Goal: Information Seeking & Learning: Learn about a topic

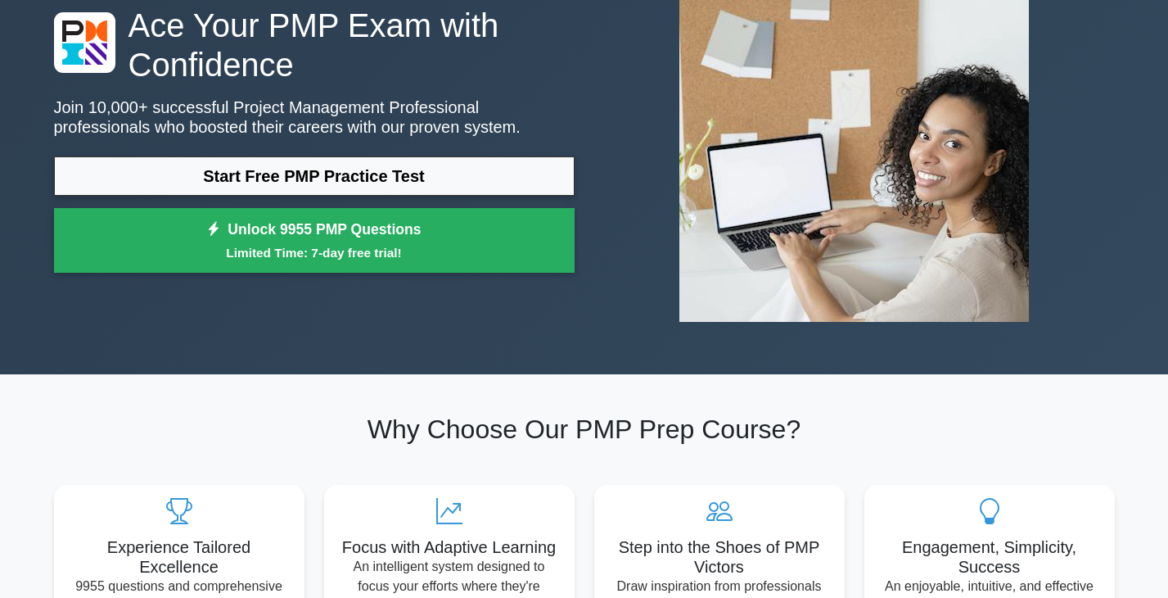
scroll to position [124, 0]
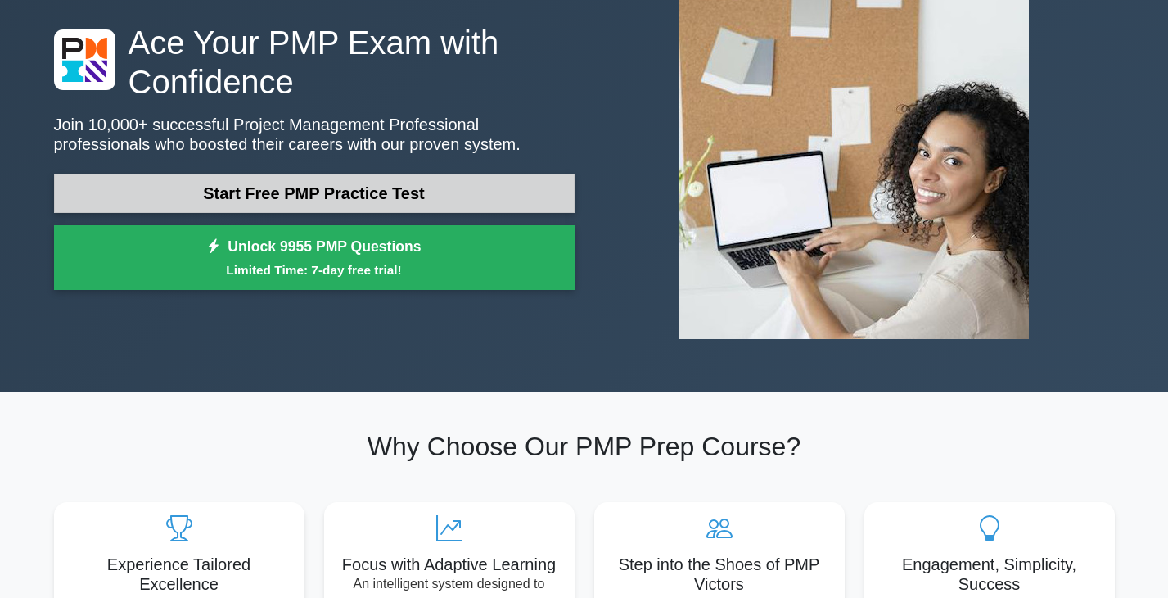
click at [228, 188] on link "Start Free PMP Practice Test" at bounding box center [314, 193] width 521 height 39
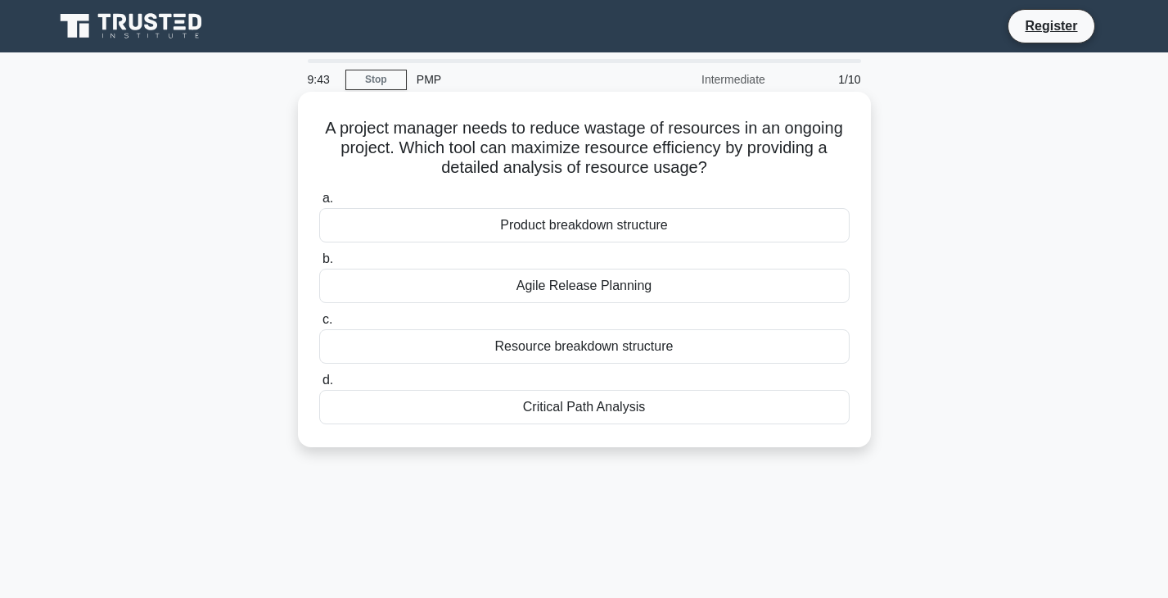
click at [635, 351] on div "Resource breakdown structure" at bounding box center [584, 346] width 531 height 34
click at [319, 325] on input "c. Resource breakdown structure" at bounding box center [319, 319] width 0 height 11
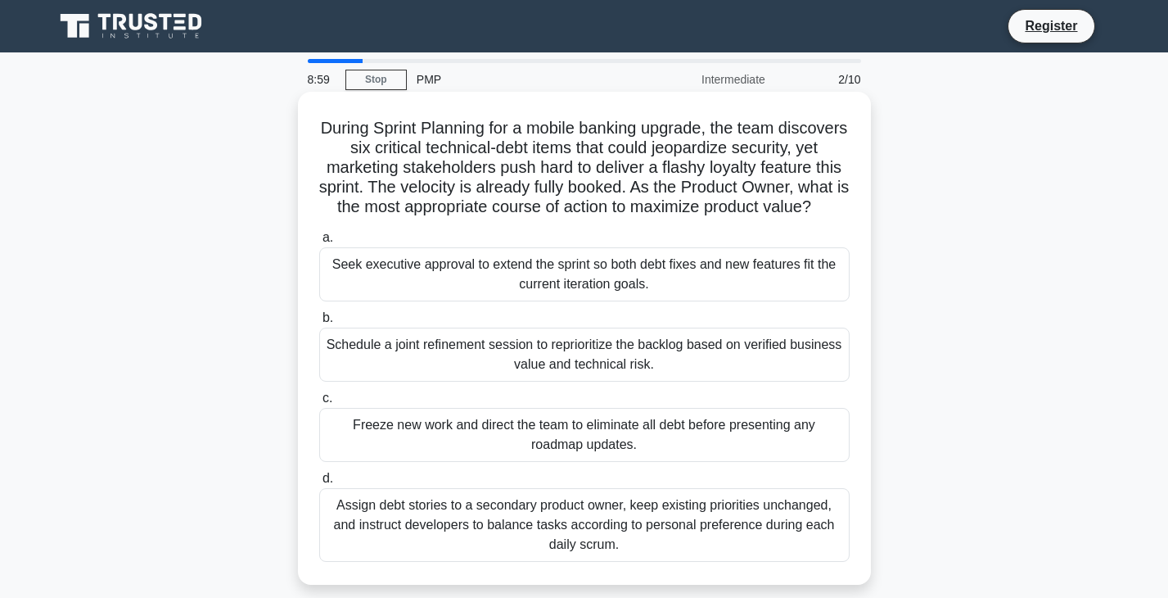
click at [652, 346] on div "Schedule a joint refinement session to reprioritize the backlog based on verifi…" at bounding box center [584, 355] width 531 height 54
click at [319, 323] on input "b. Schedule a joint refinement session to reprioritize the backlog based on ver…" at bounding box center [319, 318] width 0 height 11
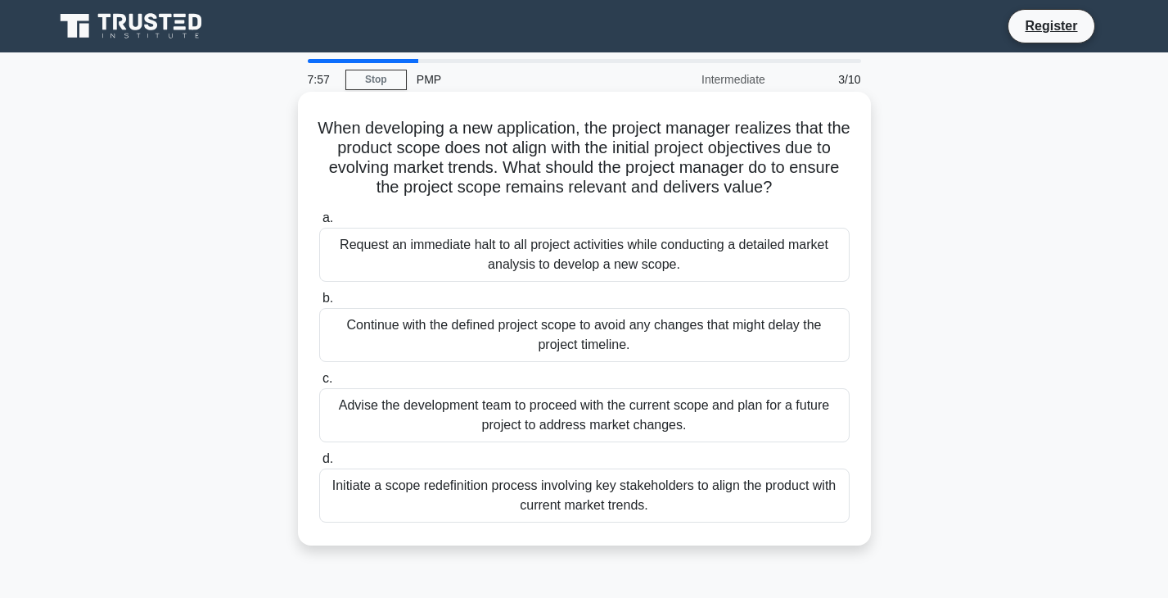
click at [745, 500] on div "Initiate a scope redefinition process involving key stakeholders to align the p…" at bounding box center [584, 495] width 531 height 54
click at [319, 464] on input "d. Initiate a scope redefinition process involving key stakeholders to align th…" at bounding box center [319, 459] width 0 height 11
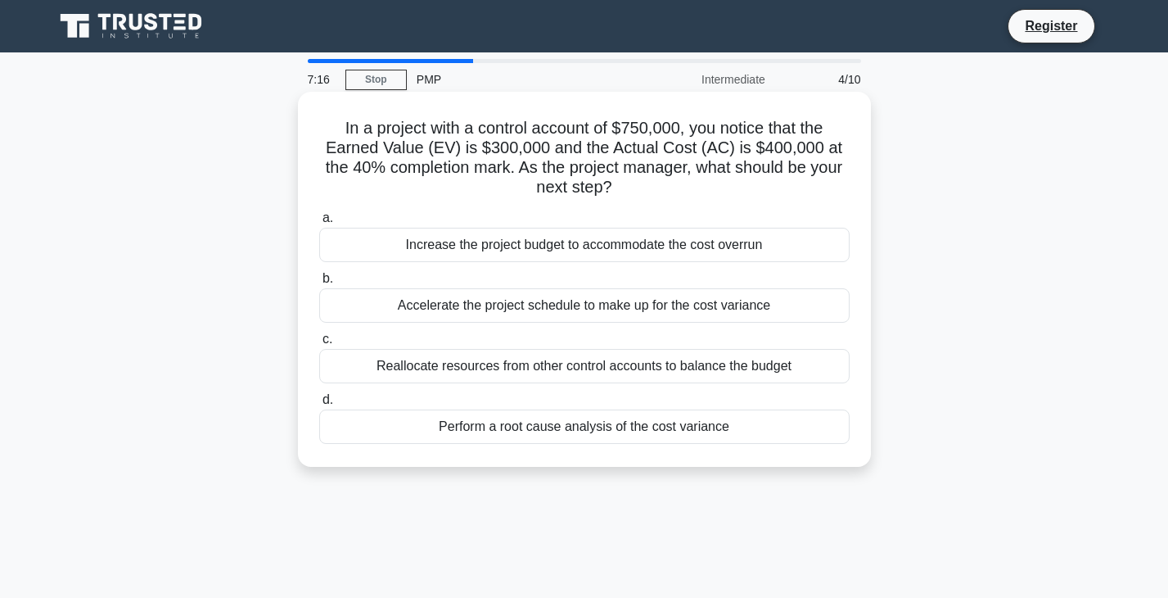
click at [660, 428] on div "Perform a root cause analysis of the cost variance" at bounding box center [584, 426] width 531 height 34
click at [319, 405] on input "d. Perform a root cause analysis of the cost variance" at bounding box center [319, 400] width 0 height 11
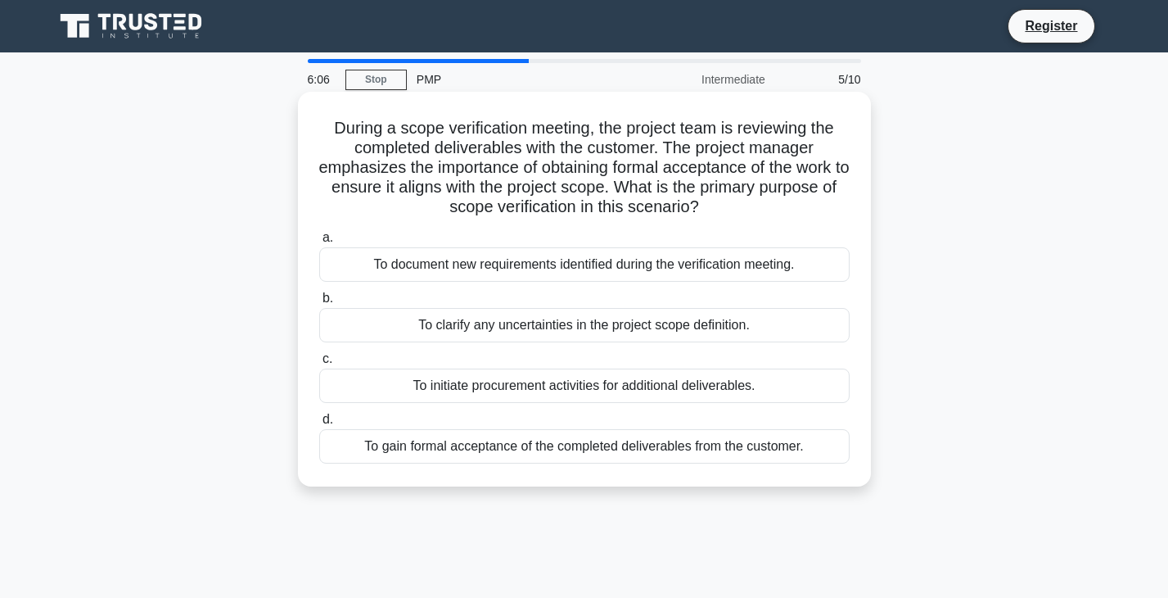
click at [568, 446] on div "To gain formal acceptance of the completed deliverables from the customer." at bounding box center [584, 446] width 531 height 34
click at [319, 425] on input "d. To gain formal acceptance of the completed deliverables from the customer." at bounding box center [319, 419] width 0 height 11
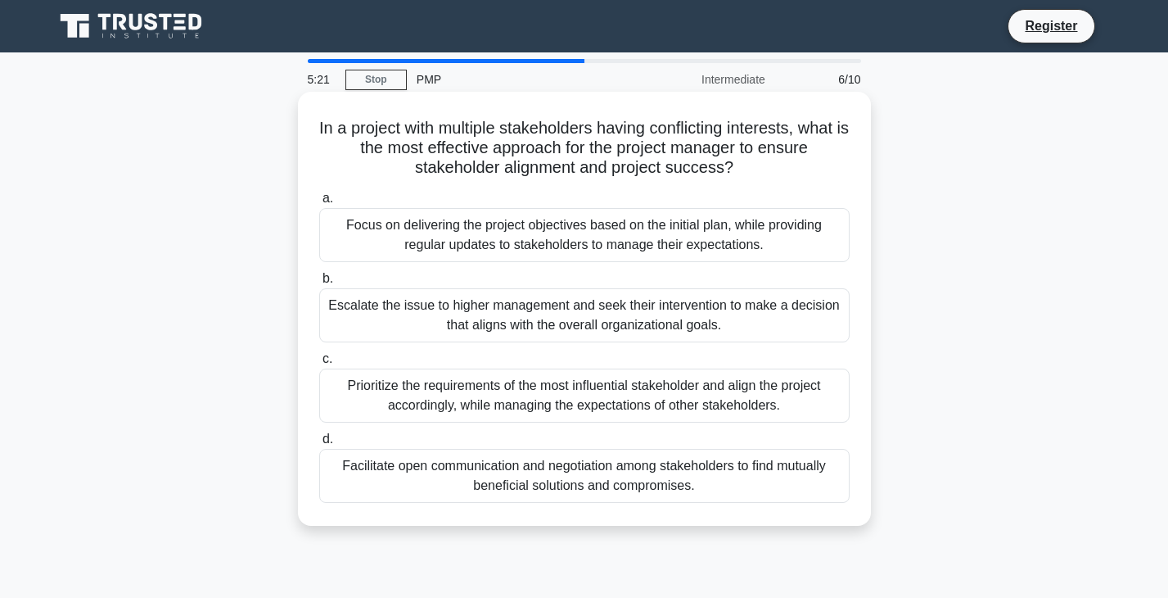
click at [567, 472] on div "Facilitate open communication and negotiation among stakeholders to find mutual…" at bounding box center [584, 476] width 531 height 54
click at [319, 445] on input "d. Facilitate open communication and negotiation among stakeholders to find mut…" at bounding box center [319, 439] width 0 height 11
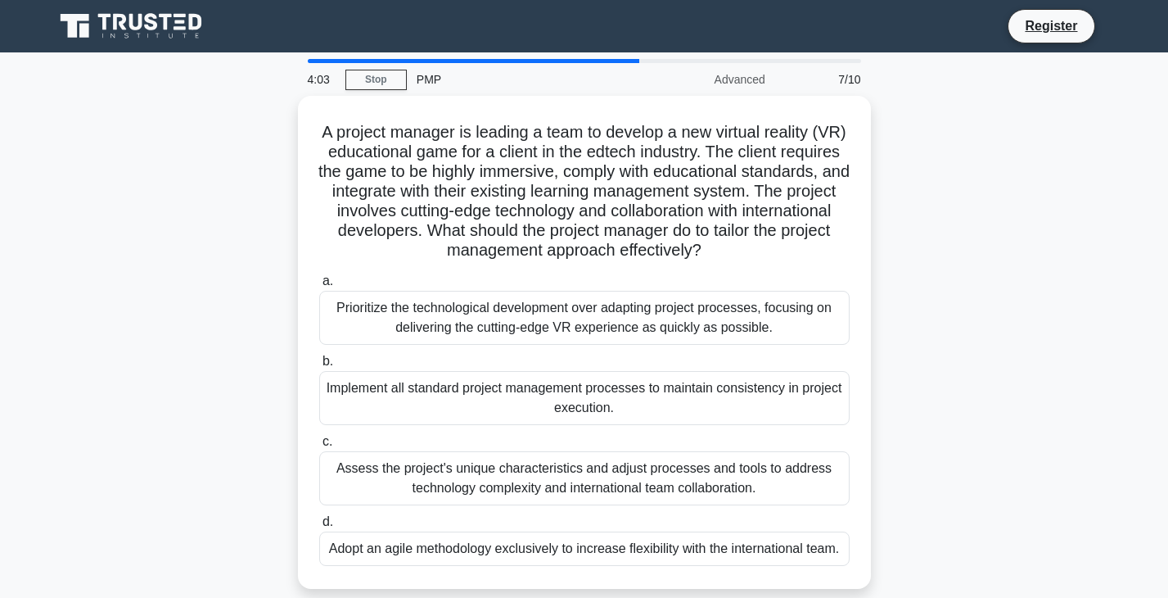
click at [567, 472] on div "Assess the project's unique characteristics and adjust processes and tools to a…" at bounding box center [584, 478] width 531 height 54
click at [319, 447] on input "c. Assess the project's unique characteristics and adjust processes and tools t…" at bounding box center [319, 441] width 0 height 11
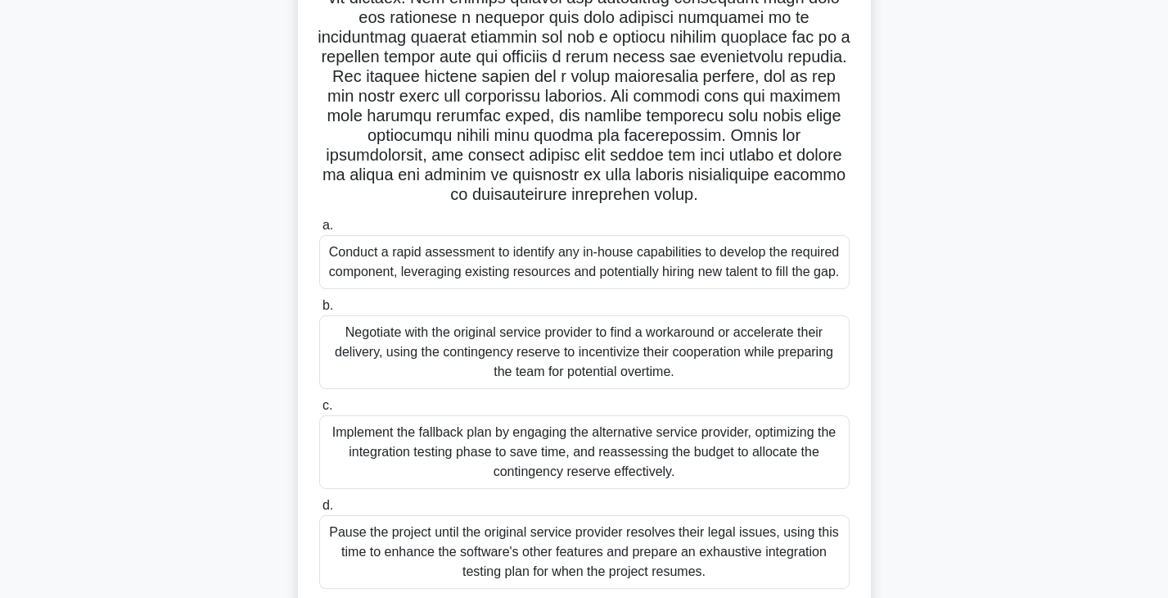
scroll to position [230, 0]
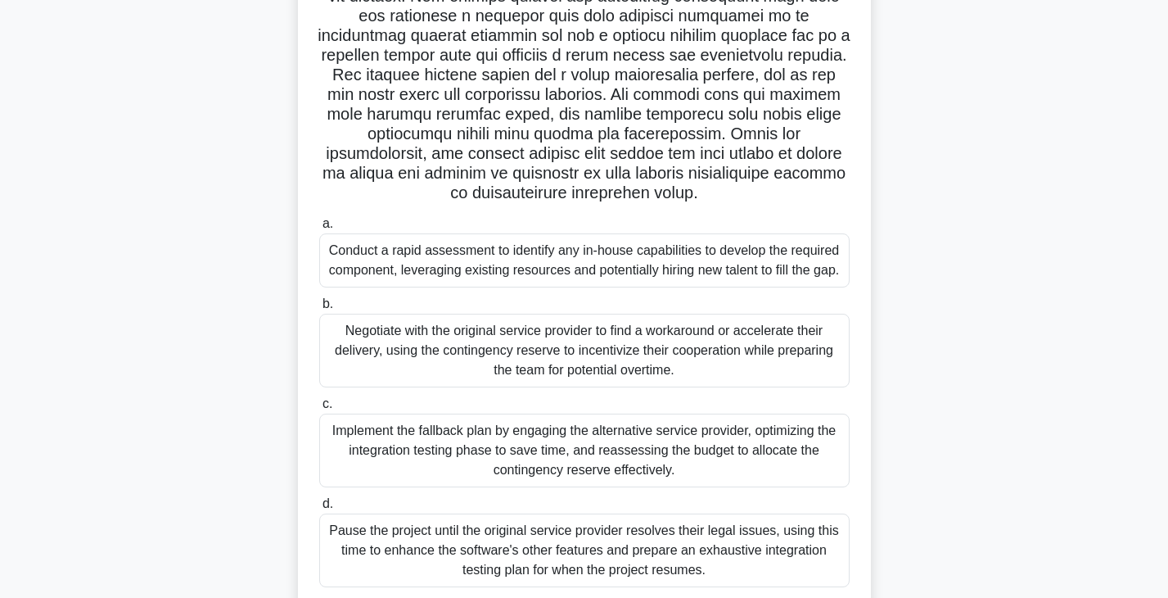
click at [556, 258] on div "Conduct a rapid assessment to identify any in-house capabilities to develop the…" at bounding box center [584, 260] width 531 height 54
click at [319, 229] on input "a. Conduct a rapid assessment to identify any in-house capabilities to develop …" at bounding box center [319, 224] width 0 height 11
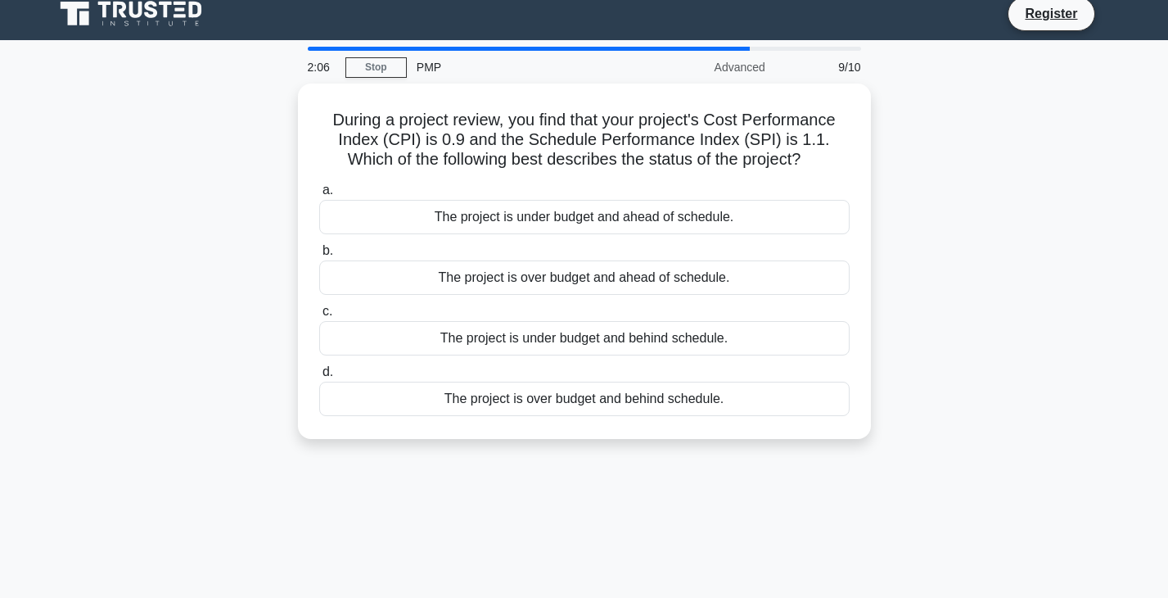
scroll to position [0, 0]
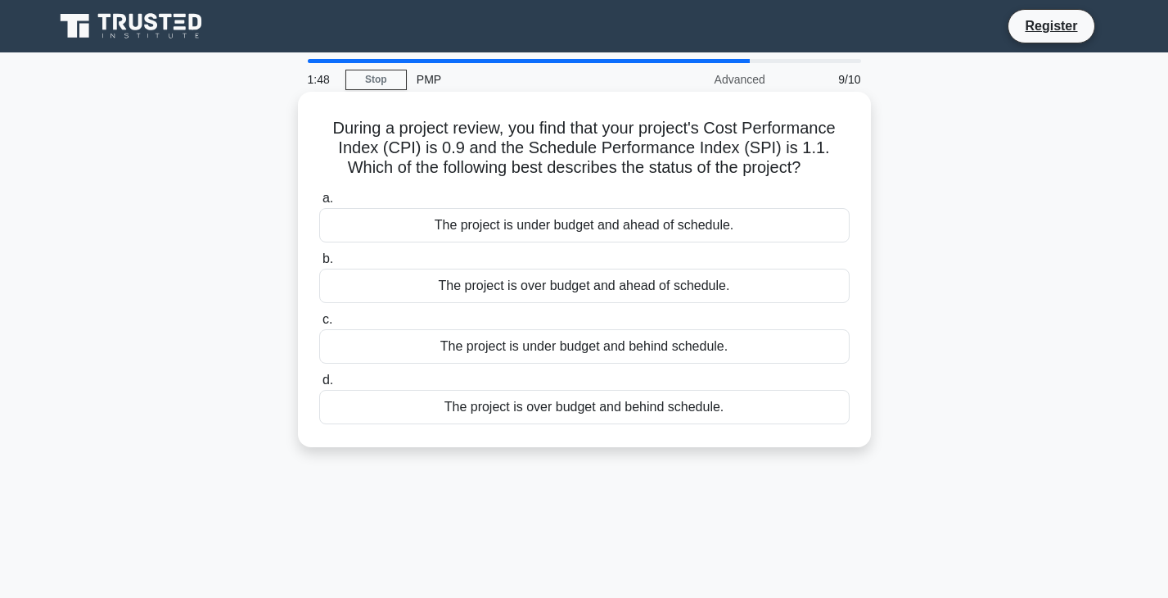
click at [603, 223] on div "The project is under budget and ahead of schedule." at bounding box center [584, 225] width 531 height 34
click at [319, 204] on input "a. The project is under budget and ahead of schedule." at bounding box center [319, 198] width 0 height 11
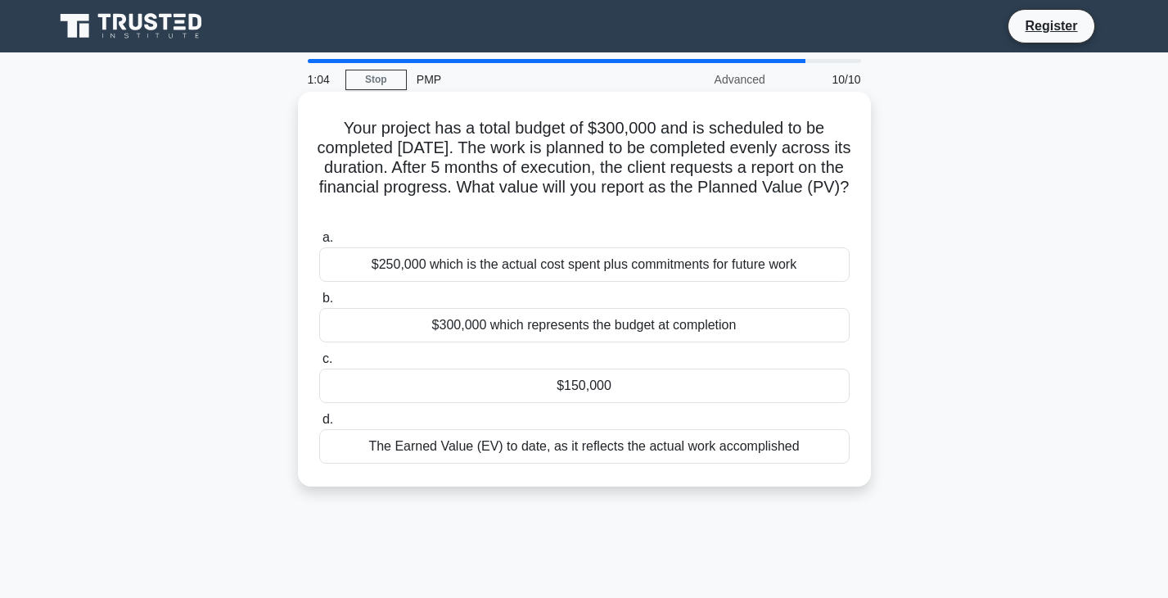
click at [601, 386] on div "$150,000" at bounding box center [584, 385] width 531 height 34
click at [319, 364] on input "c. $150,000" at bounding box center [319, 359] width 0 height 11
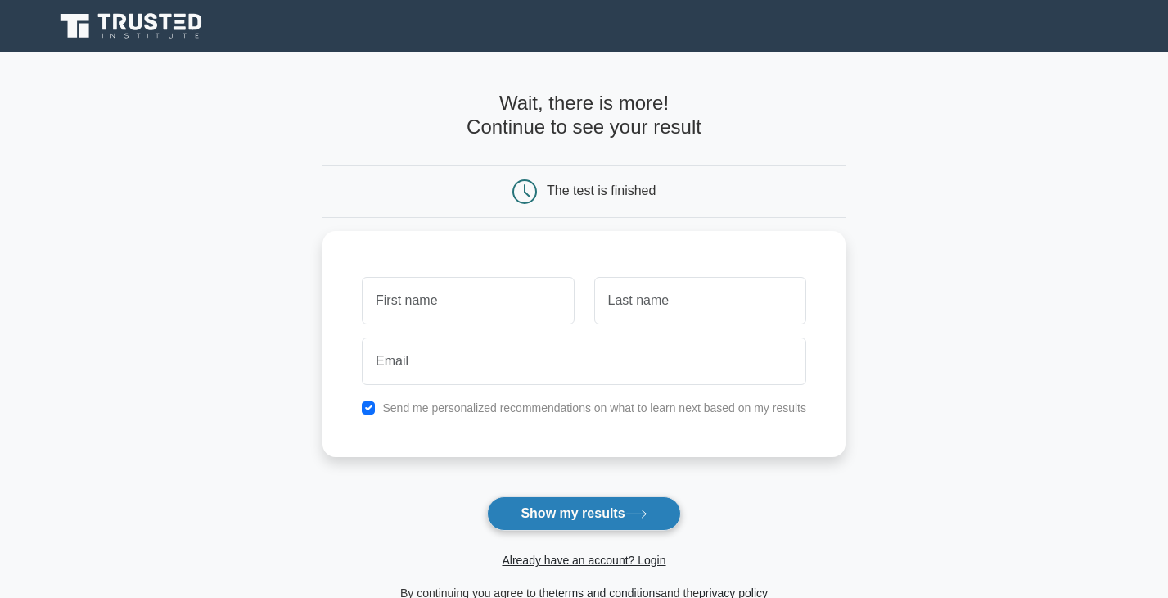
click at [572, 517] on button "Show my results" at bounding box center [583, 513] width 193 height 34
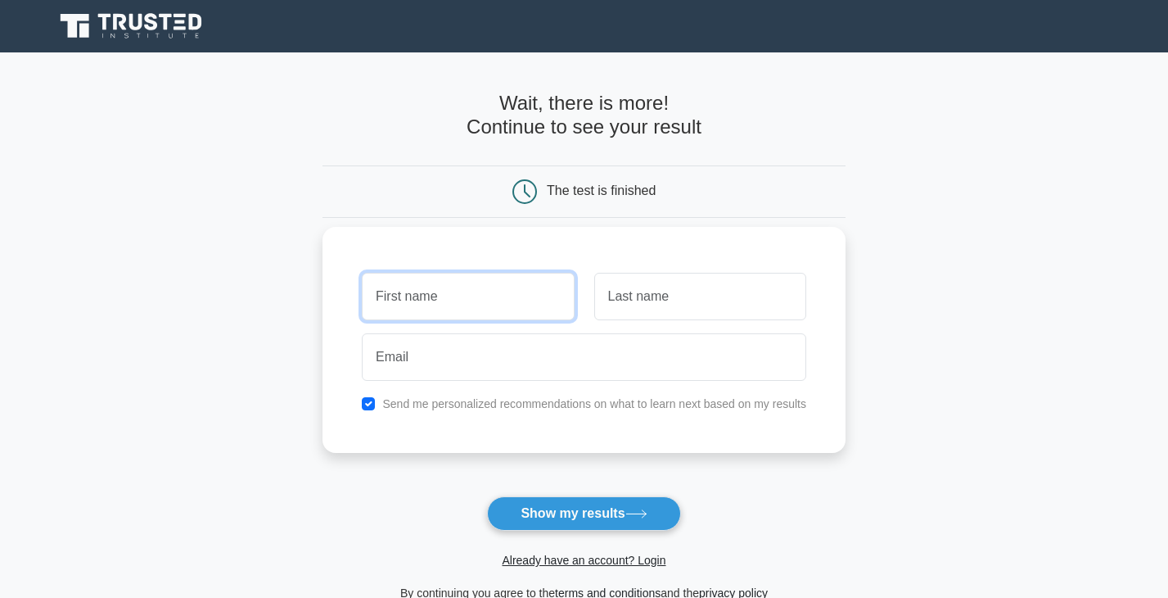
click at [461, 283] on input "text" at bounding box center [468, 296] width 212 height 47
type input "Soyeb"
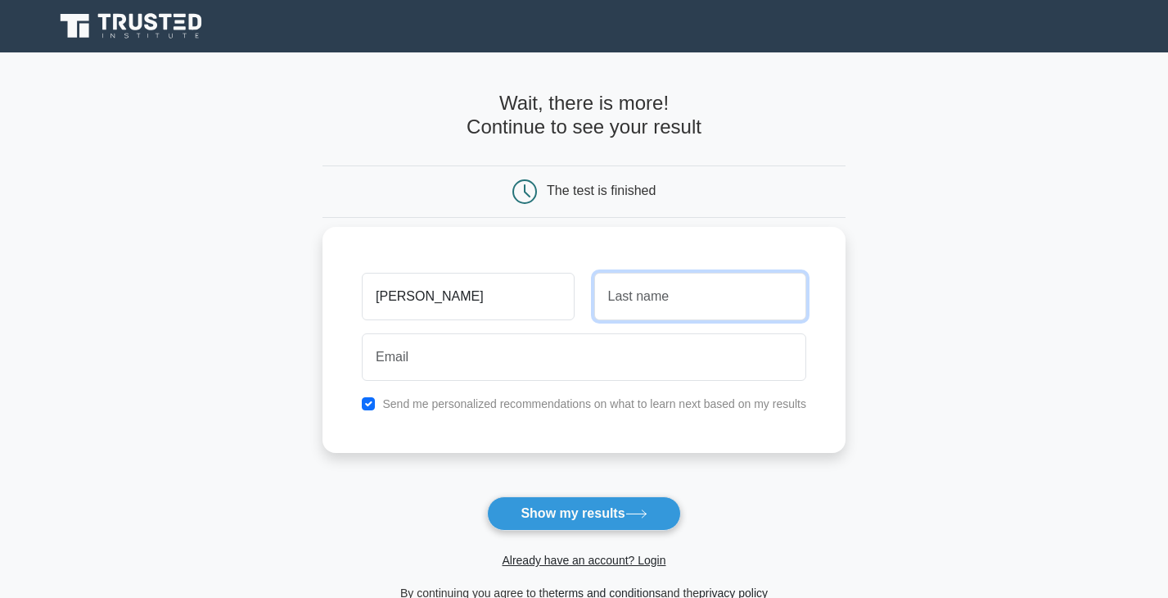
click at [632, 291] on input "text" at bounding box center [700, 296] width 212 height 47
type input "Ahmed"
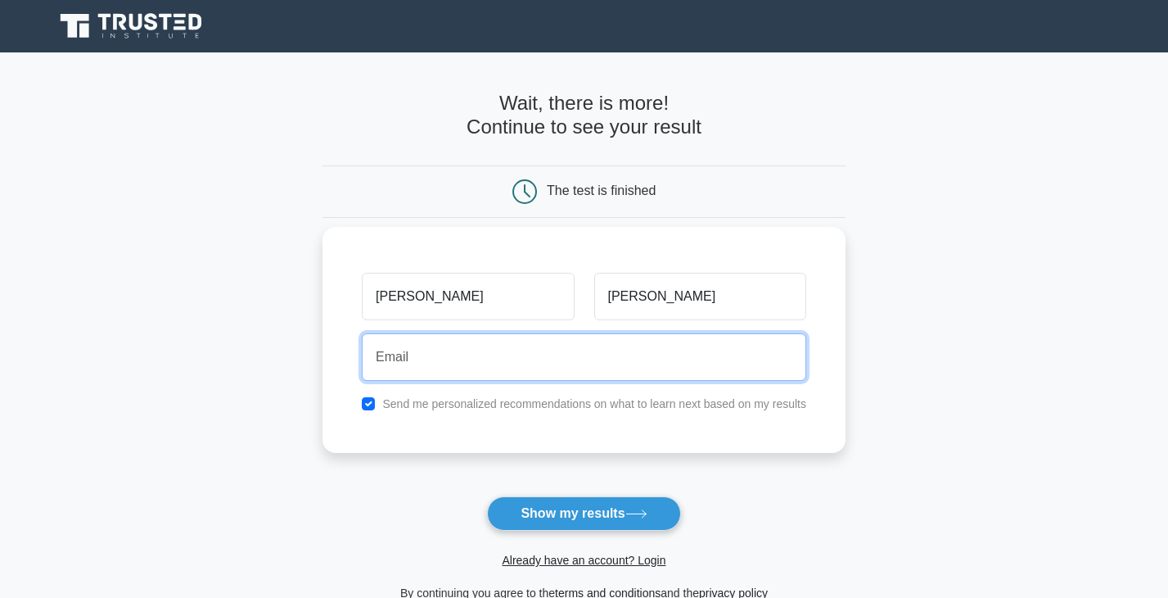
click at [490, 363] on input "email" at bounding box center [584, 356] width 445 height 47
type input "soyeb.ahmed.as@gmail.com"
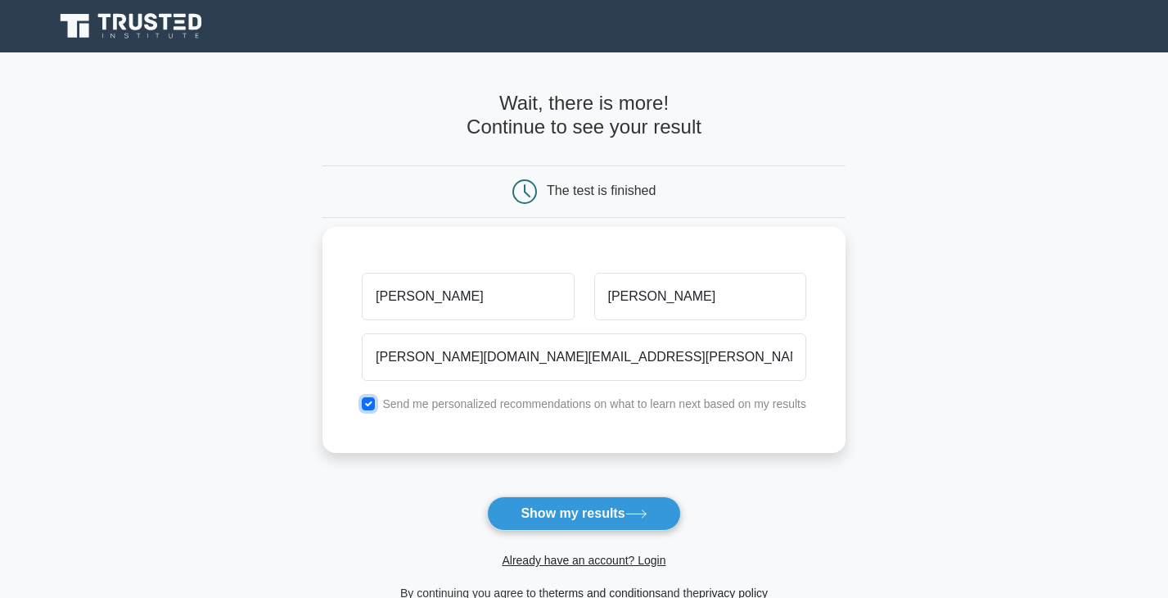
click at [369, 399] on input "checkbox" at bounding box center [368, 403] width 13 height 13
checkbox input "false"
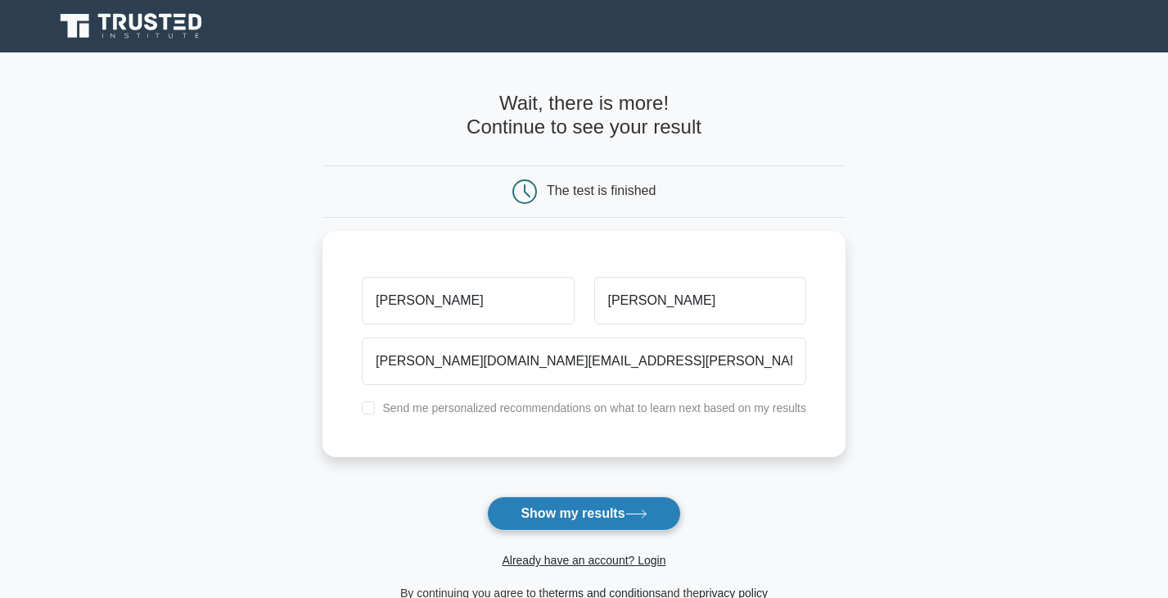
click at [614, 510] on button "Show my results" at bounding box center [583, 513] width 193 height 34
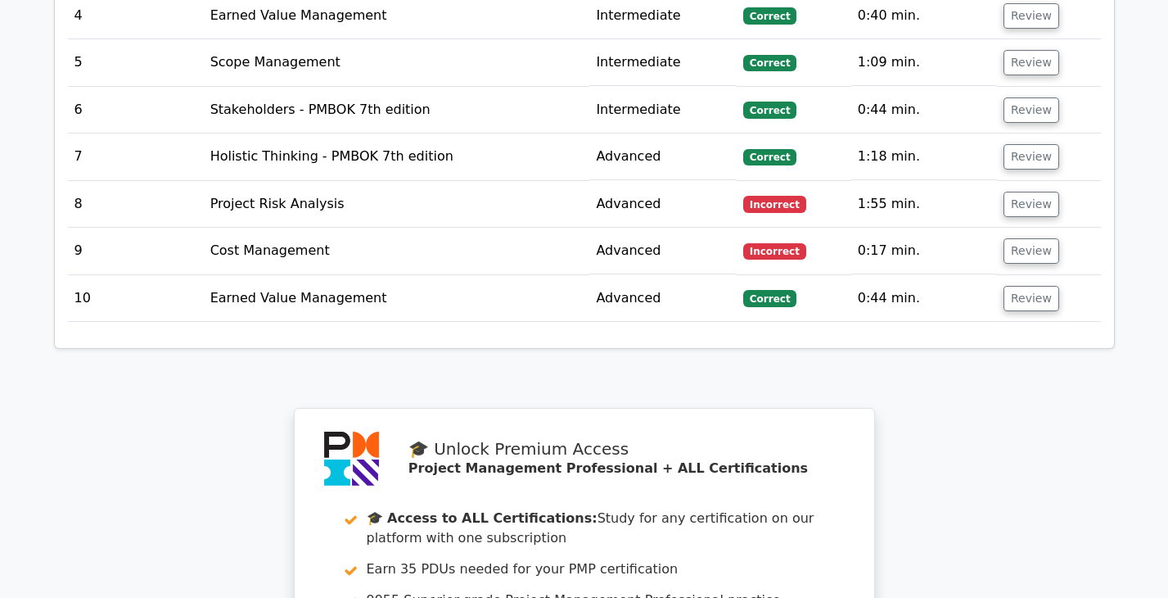
scroll to position [2397, 0]
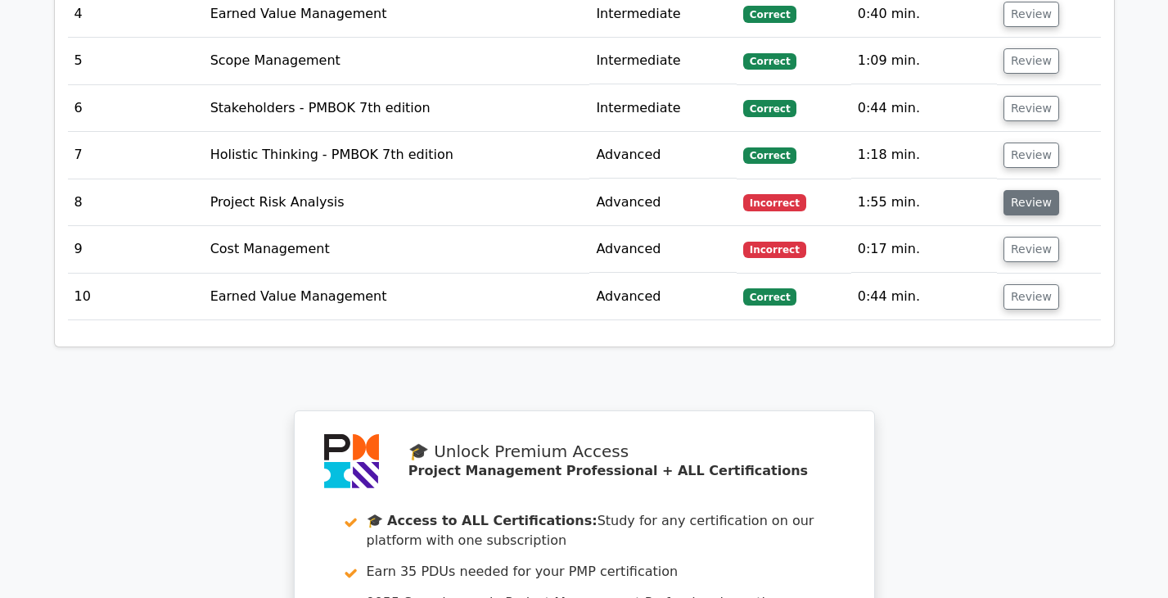
click at [1023, 190] on button "Review" at bounding box center [1032, 202] width 56 height 25
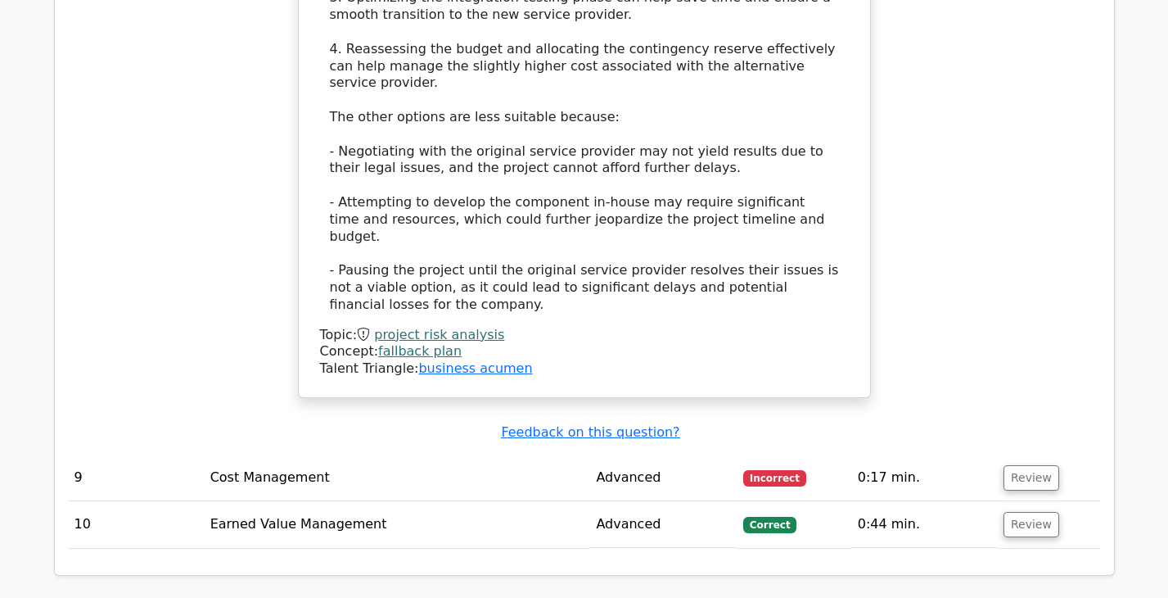
scroll to position [3632, 0]
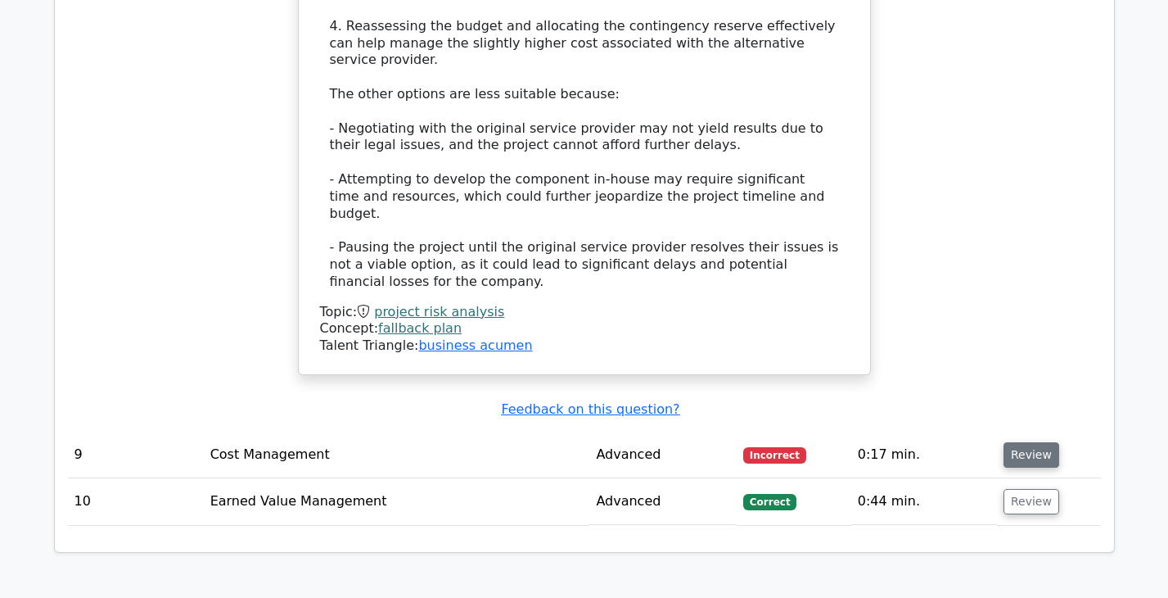
click at [1035, 442] on button "Review" at bounding box center [1032, 454] width 56 height 25
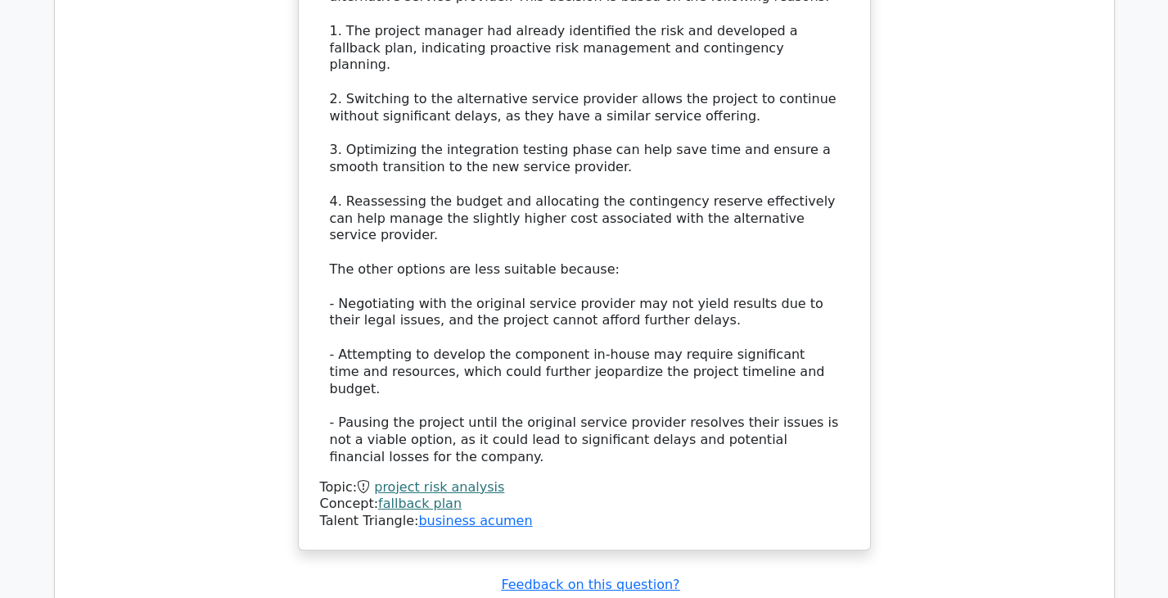
scroll to position [3396, 0]
